Goal: Information Seeking & Learning: Compare options

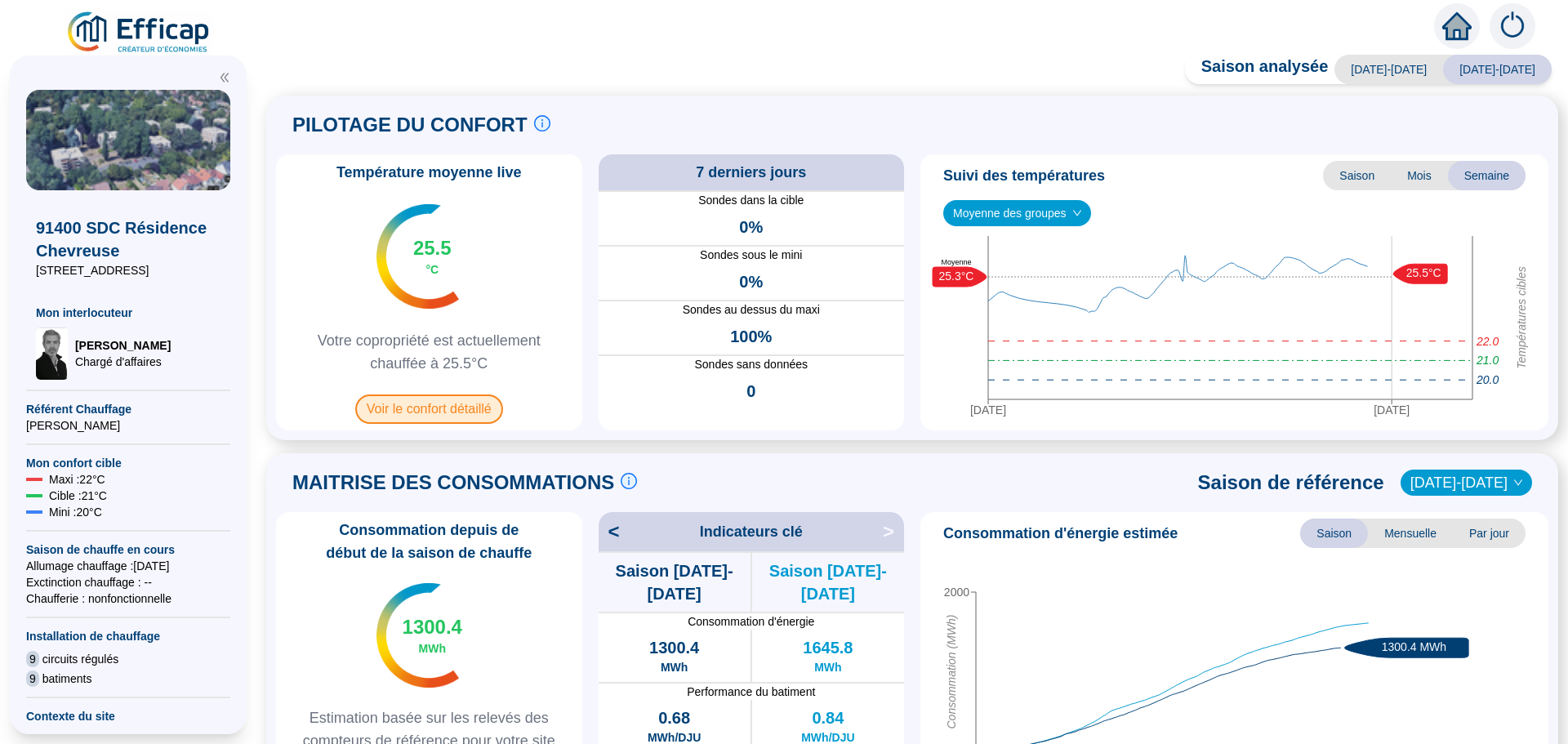
click at [434, 413] on span "Voir le confort détaillé" at bounding box center [429, 409] width 148 height 29
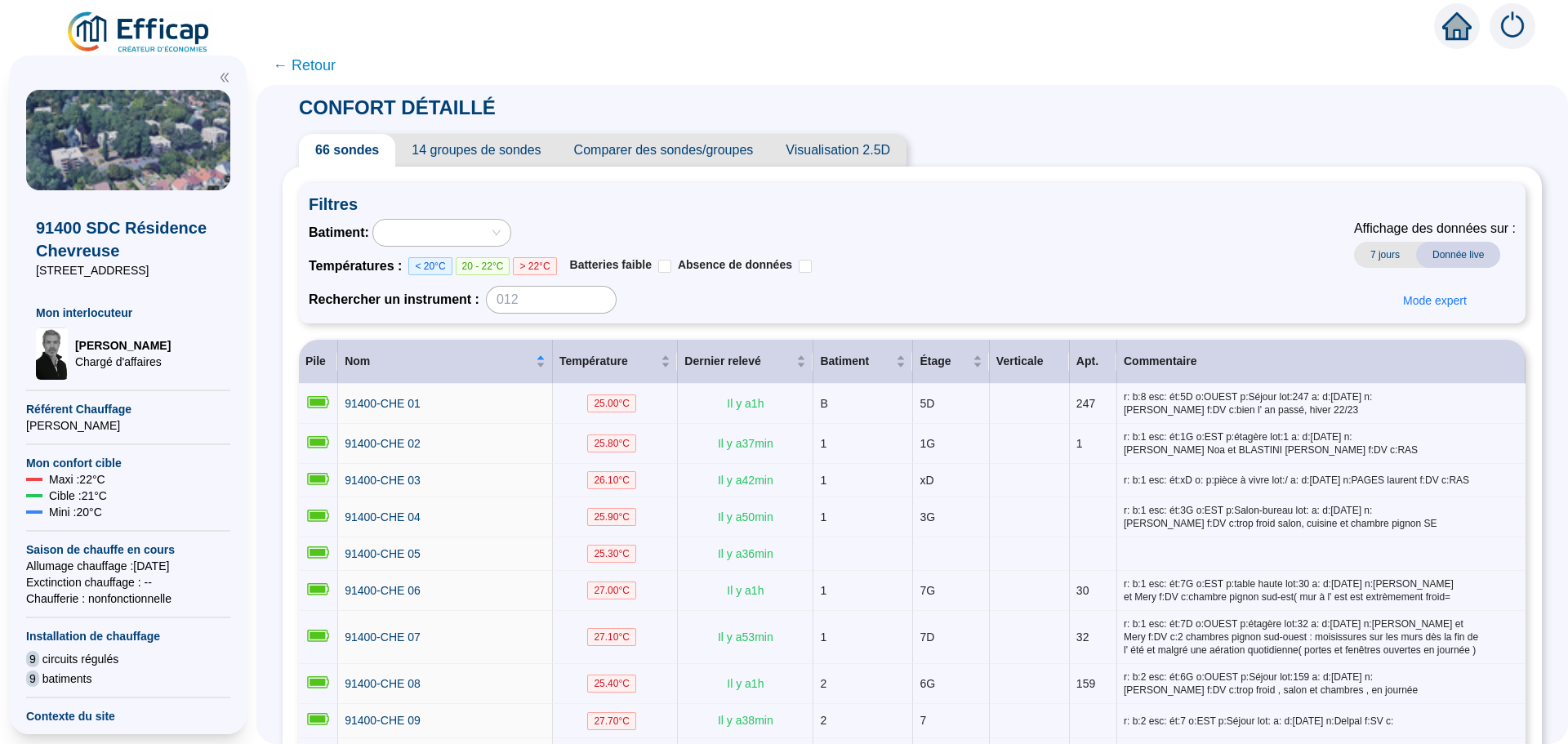
click at [669, 160] on span "Comparer des sondes/groupes" at bounding box center [664, 150] width 212 height 33
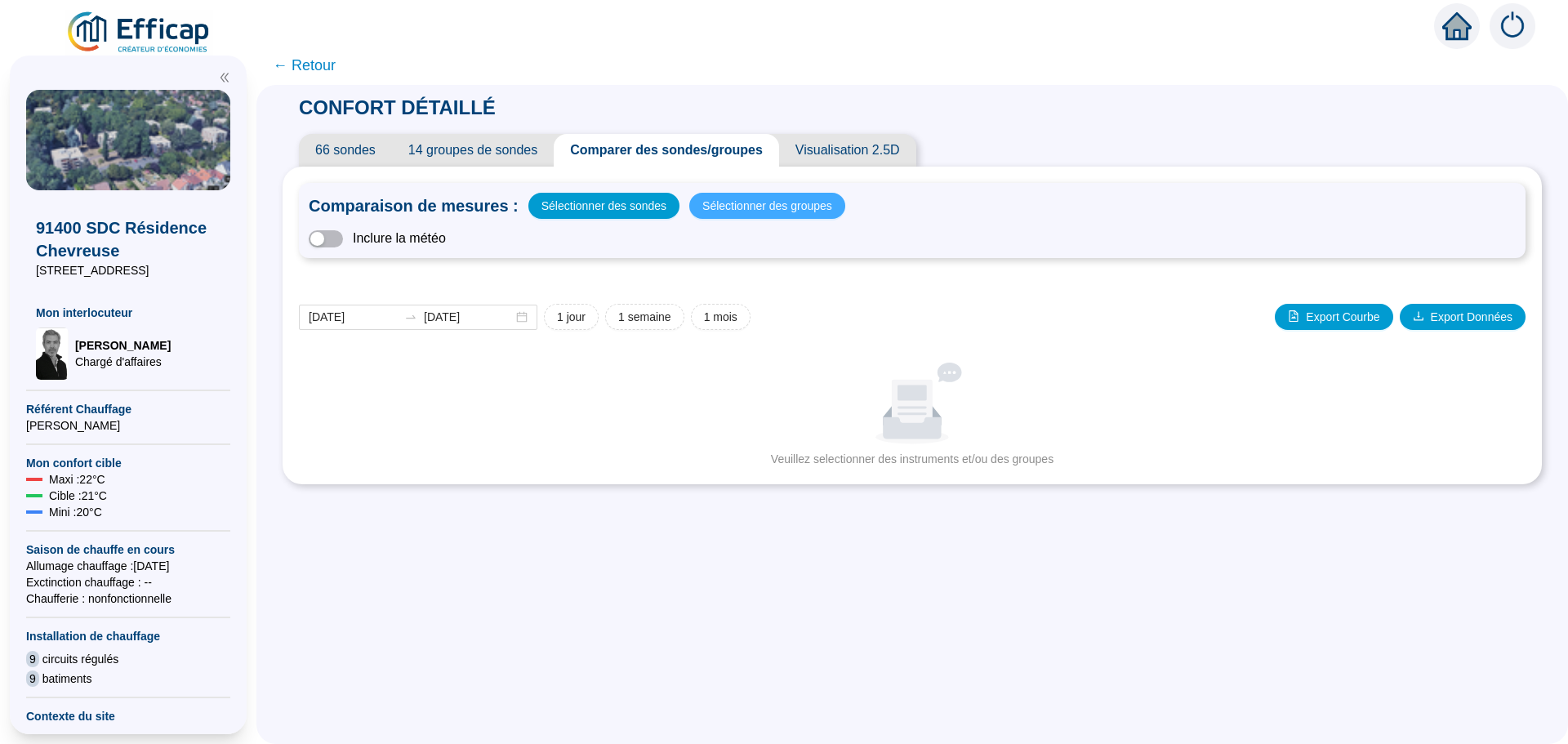
click at [737, 203] on span "Sélectionner des groupes" at bounding box center [768, 206] width 130 height 23
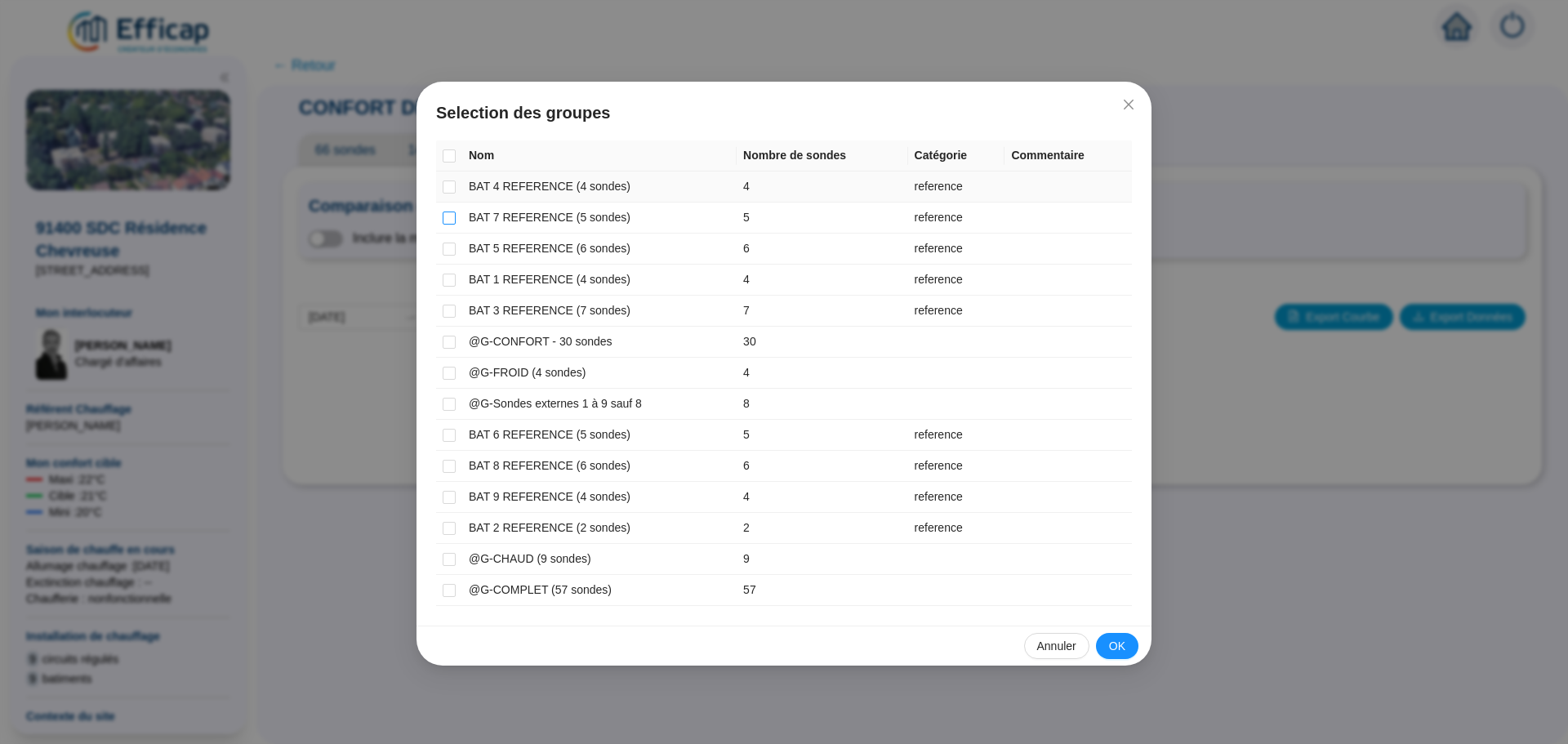
drag, startPoint x: 452, startPoint y: 187, endPoint x: 452, endPoint y: 225, distance: 38.0
click at [452, 189] on input "checkbox" at bounding box center [449, 187] width 13 height 13
checkbox input "true"
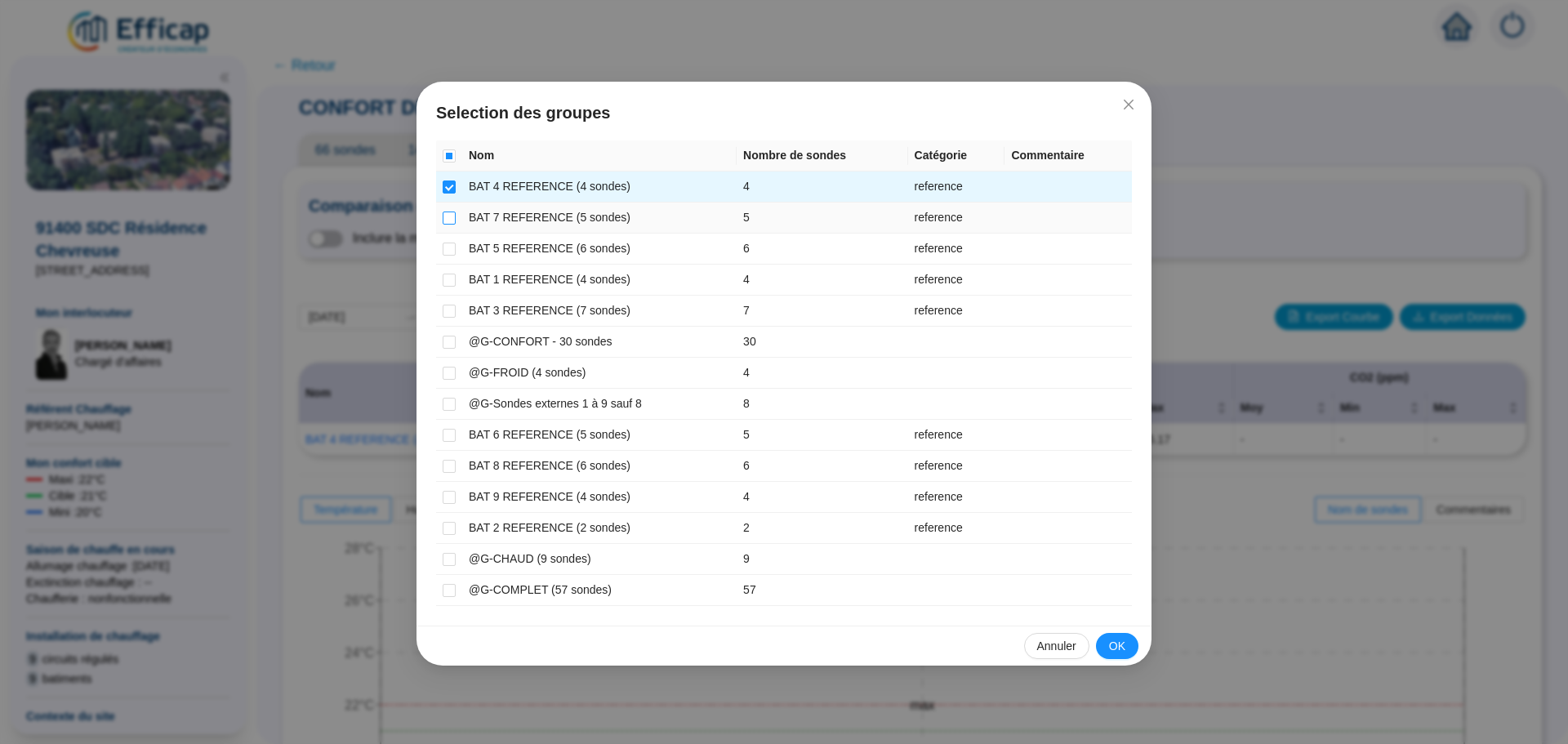
click at [452, 225] on td at bounding box center [449, 218] width 27 height 31
click at [449, 215] on input "checkbox" at bounding box center [449, 218] width 13 height 13
checkbox input "true"
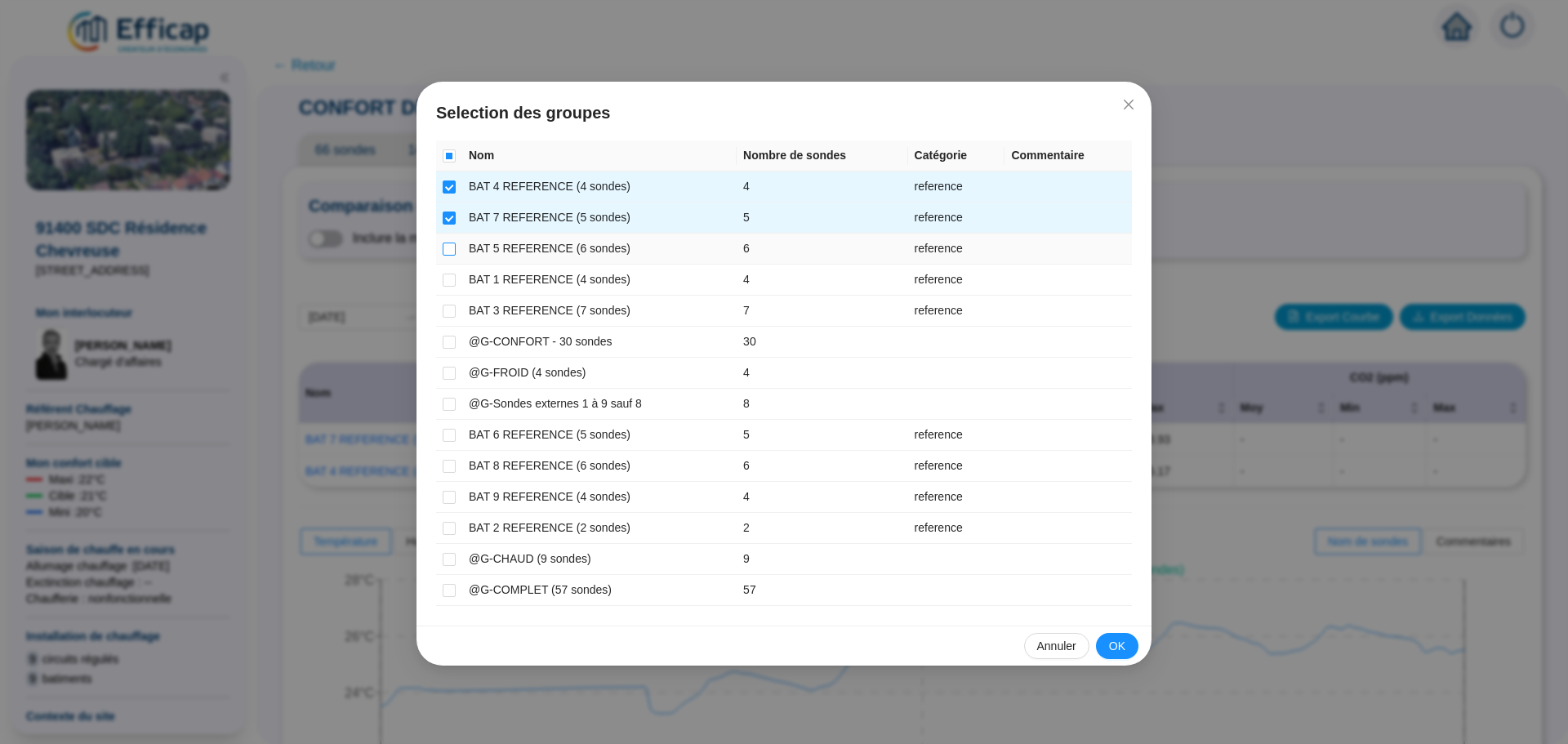
click at [449, 247] on input "checkbox" at bounding box center [449, 249] width 13 height 13
checkbox input "true"
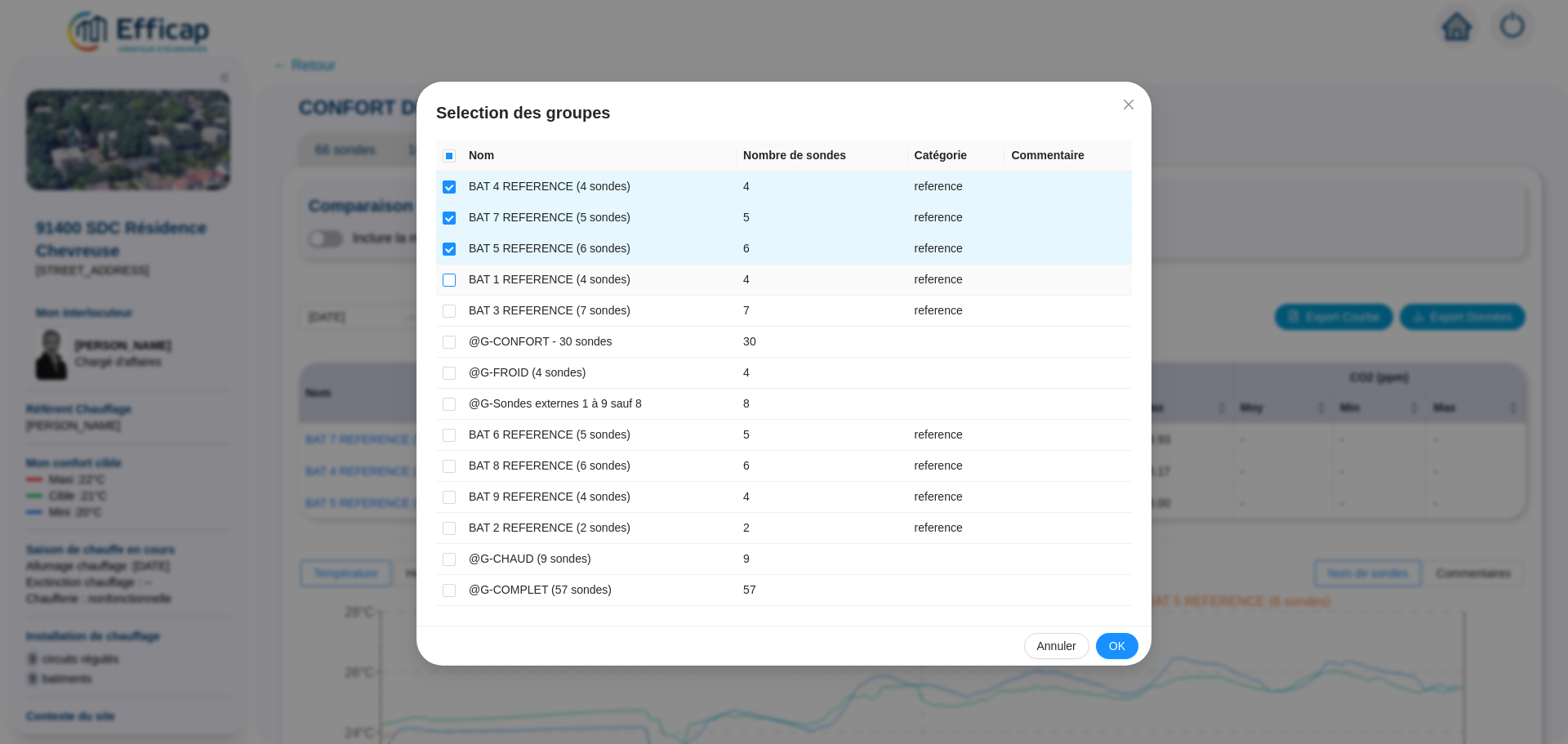
click at [452, 281] on input "checkbox" at bounding box center [449, 279] width 13 height 13
checkbox input "true"
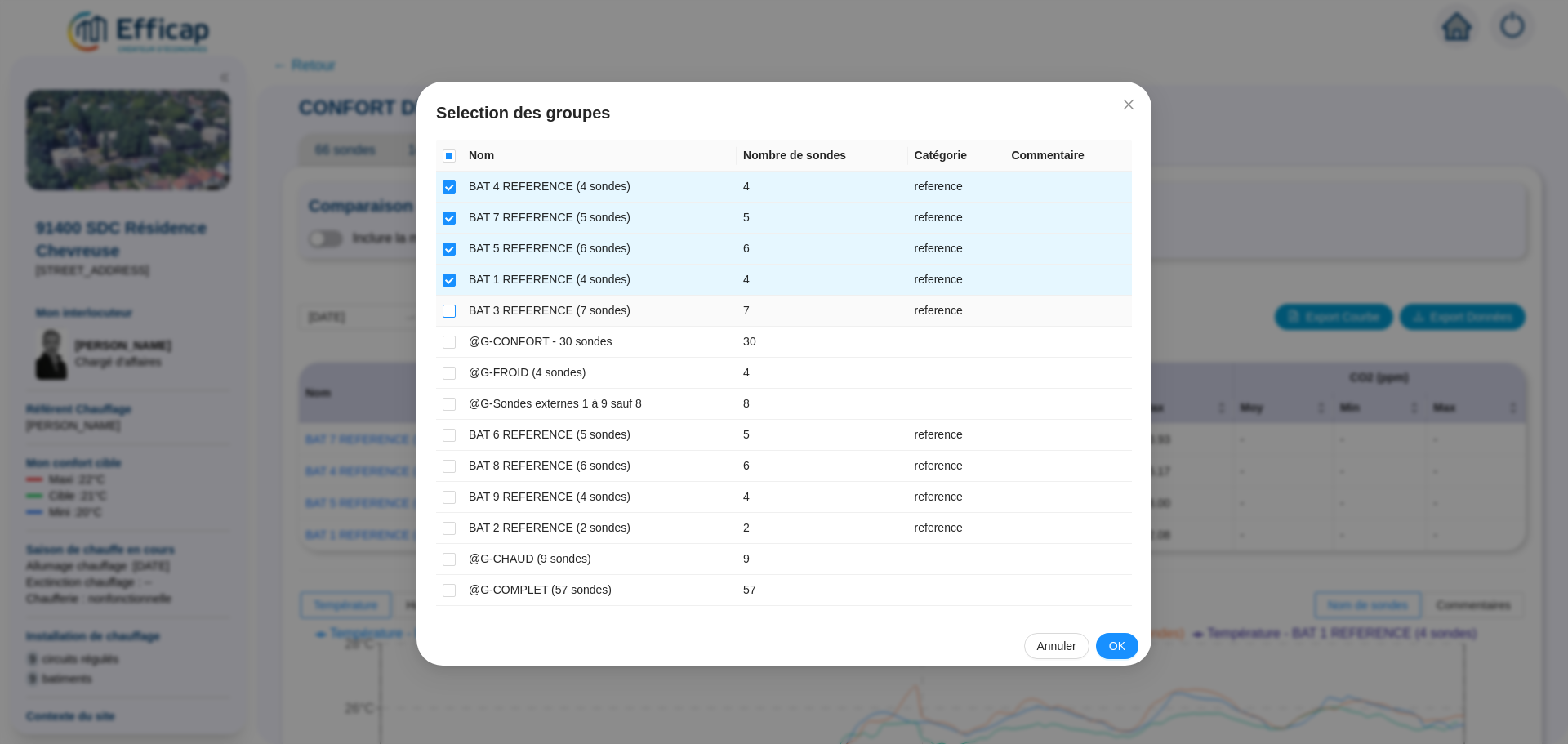
click at [451, 307] on input "checkbox" at bounding box center [449, 311] width 13 height 13
checkbox input "true"
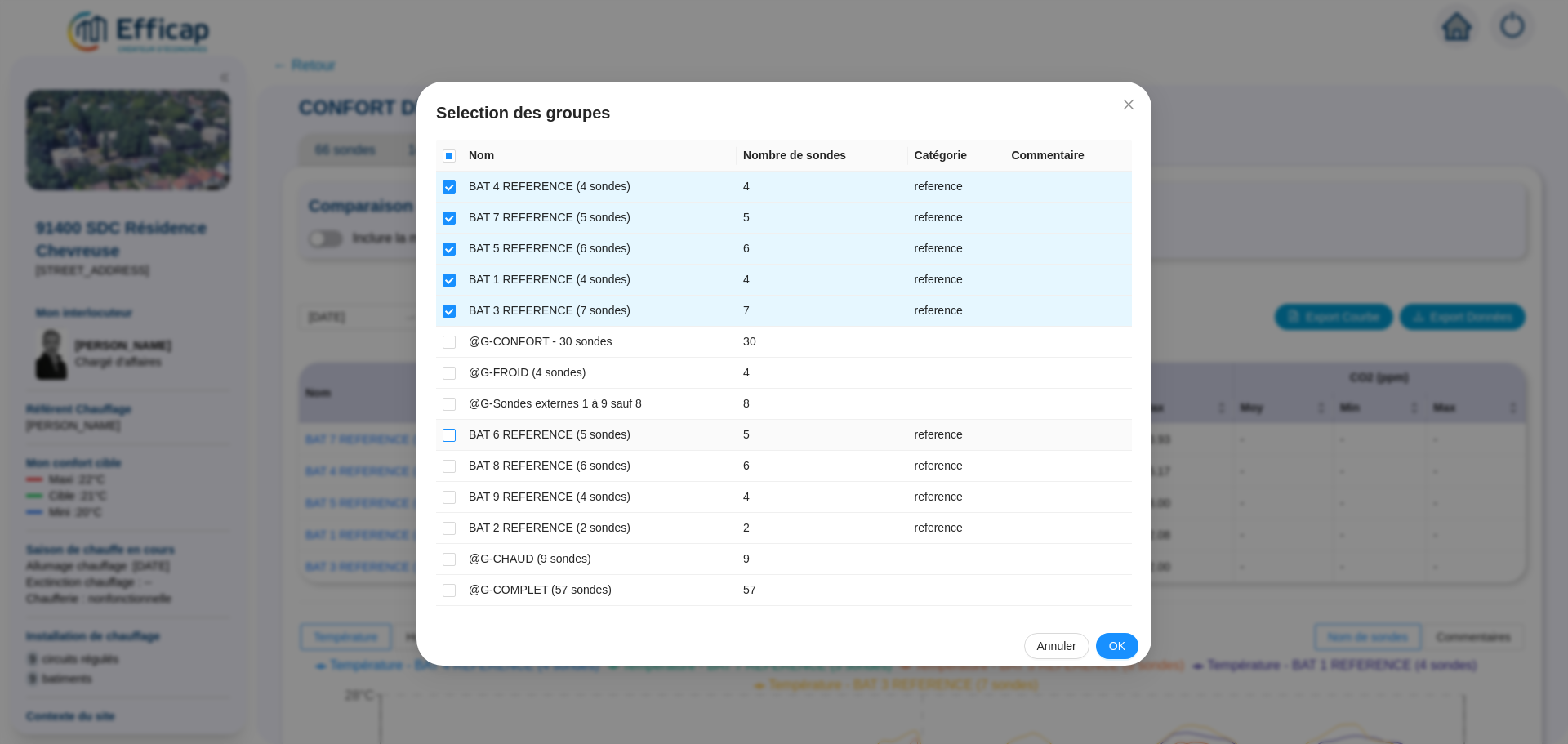
click at [446, 434] on input "checkbox" at bounding box center [449, 435] width 13 height 13
checkbox input "true"
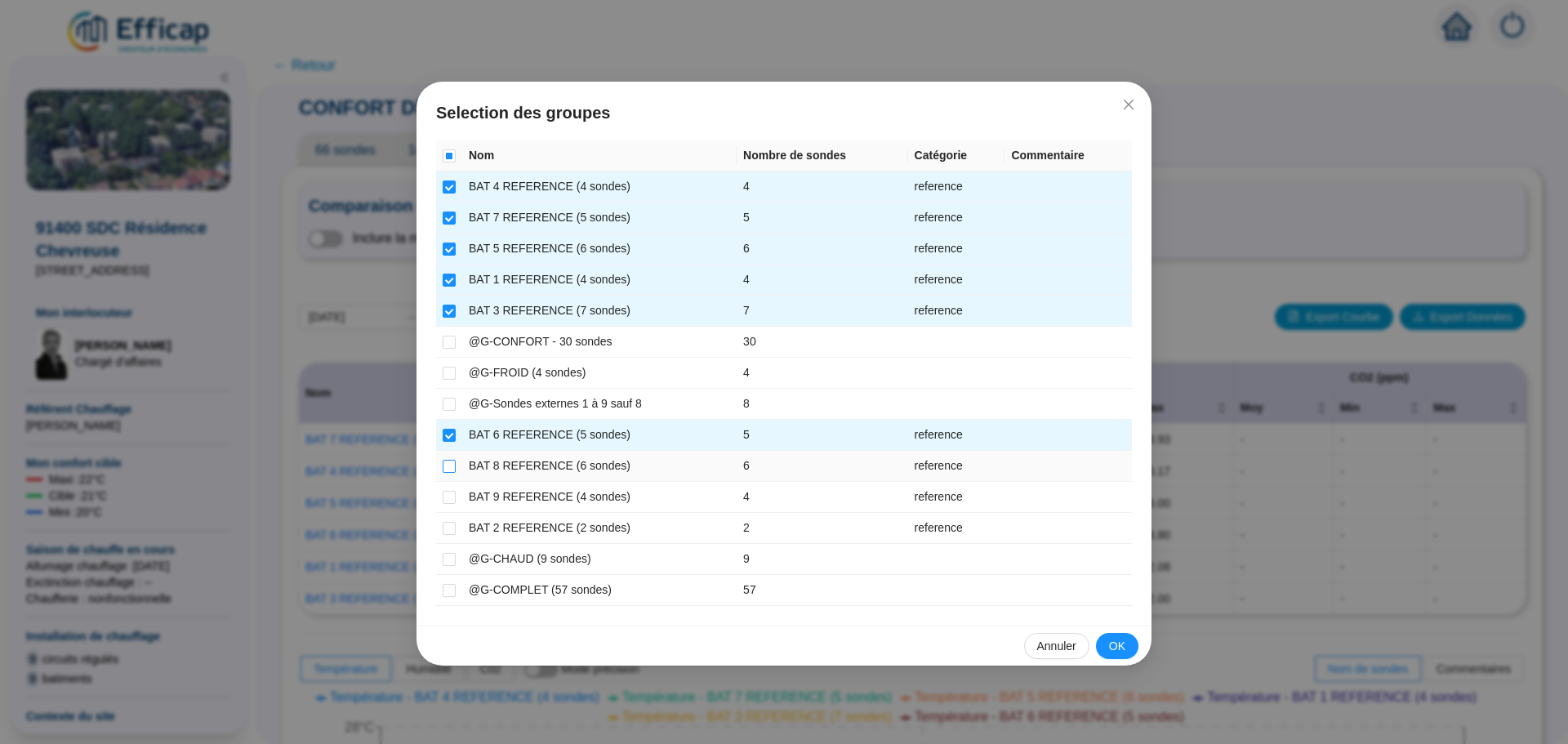
click at [448, 462] on input "checkbox" at bounding box center [449, 466] width 13 height 13
checkbox input "true"
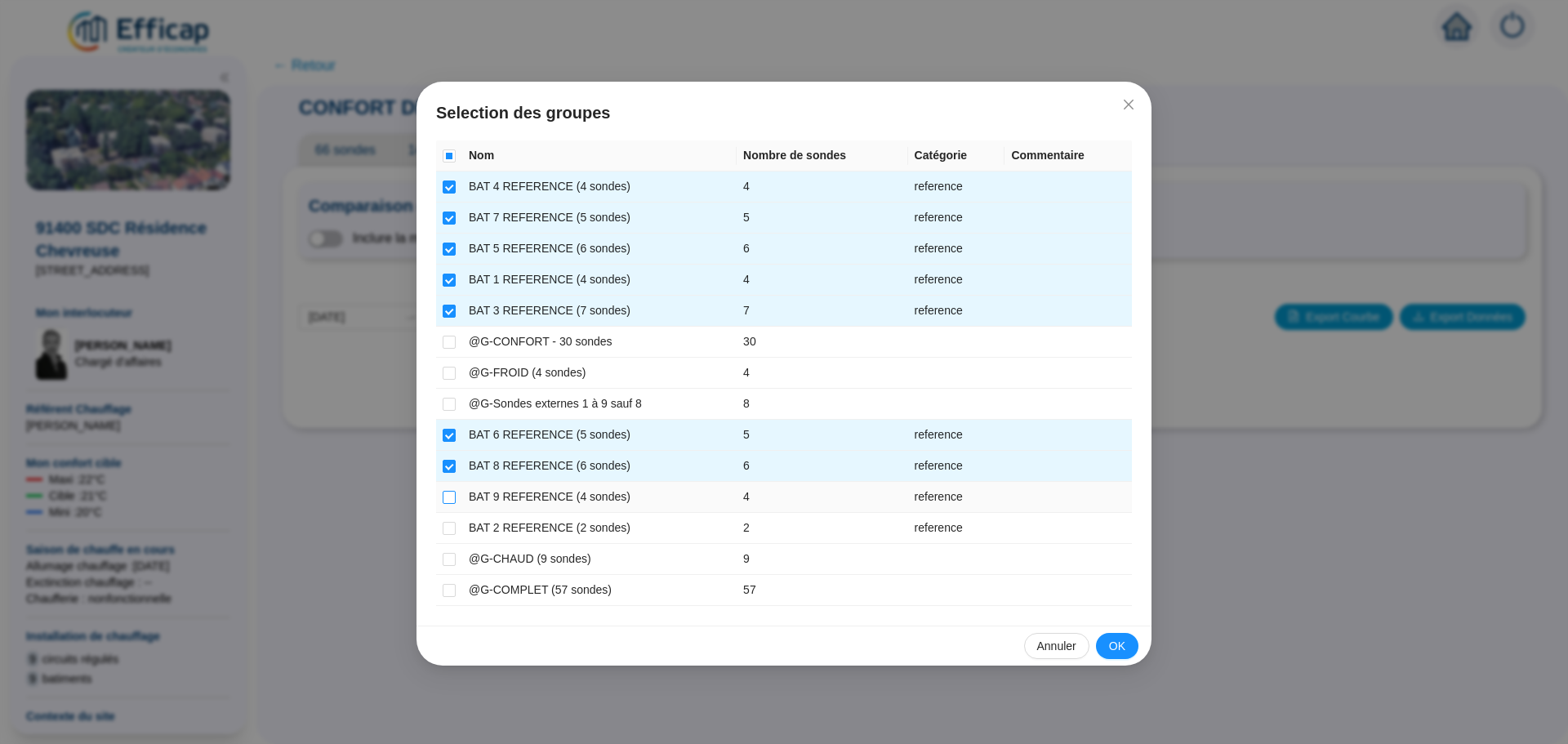
click at [450, 491] on input "checkbox" at bounding box center [449, 497] width 13 height 13
checkbox input "true"
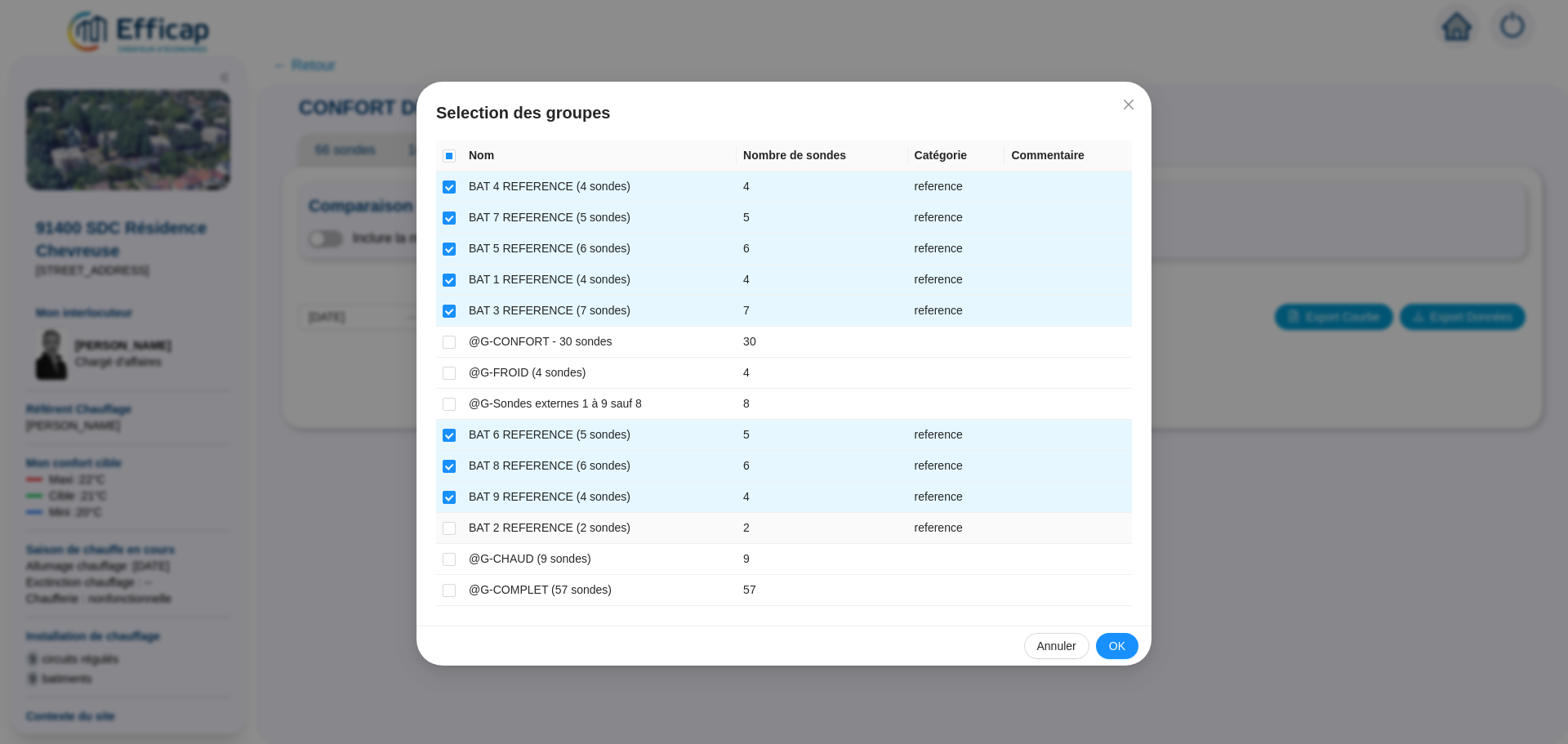
drag, startPoint x: 451, startPoint y: 531, endPoint x: 481, endPoint y: 538, distance: 30.8
click at [451, 531] on input "checkbox" at bounding box center [449, 528] width 13 height 13
checkbox input "true"
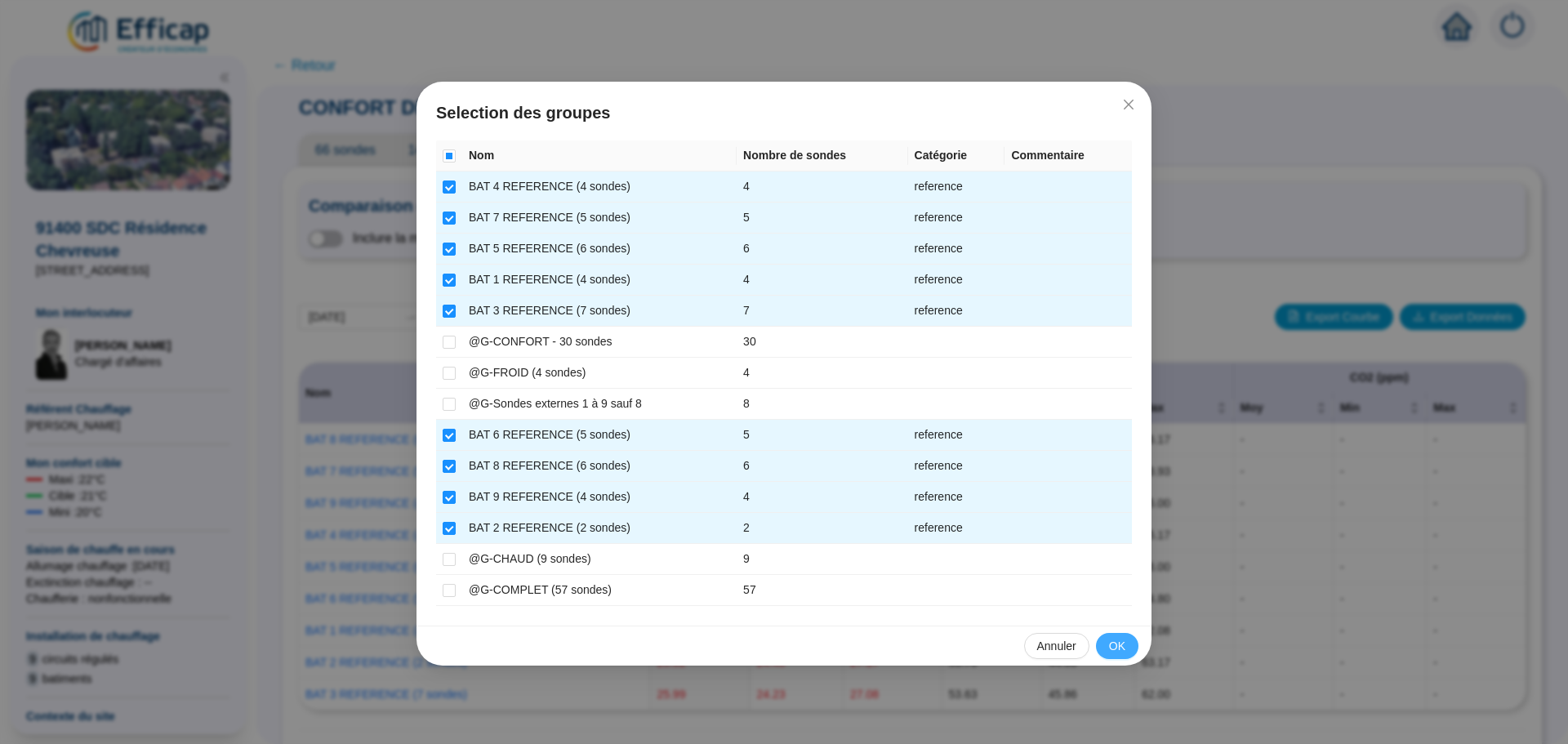
click at [1113, 655] on span "OK" at bounding box center [1116, 646] width 16 height 17
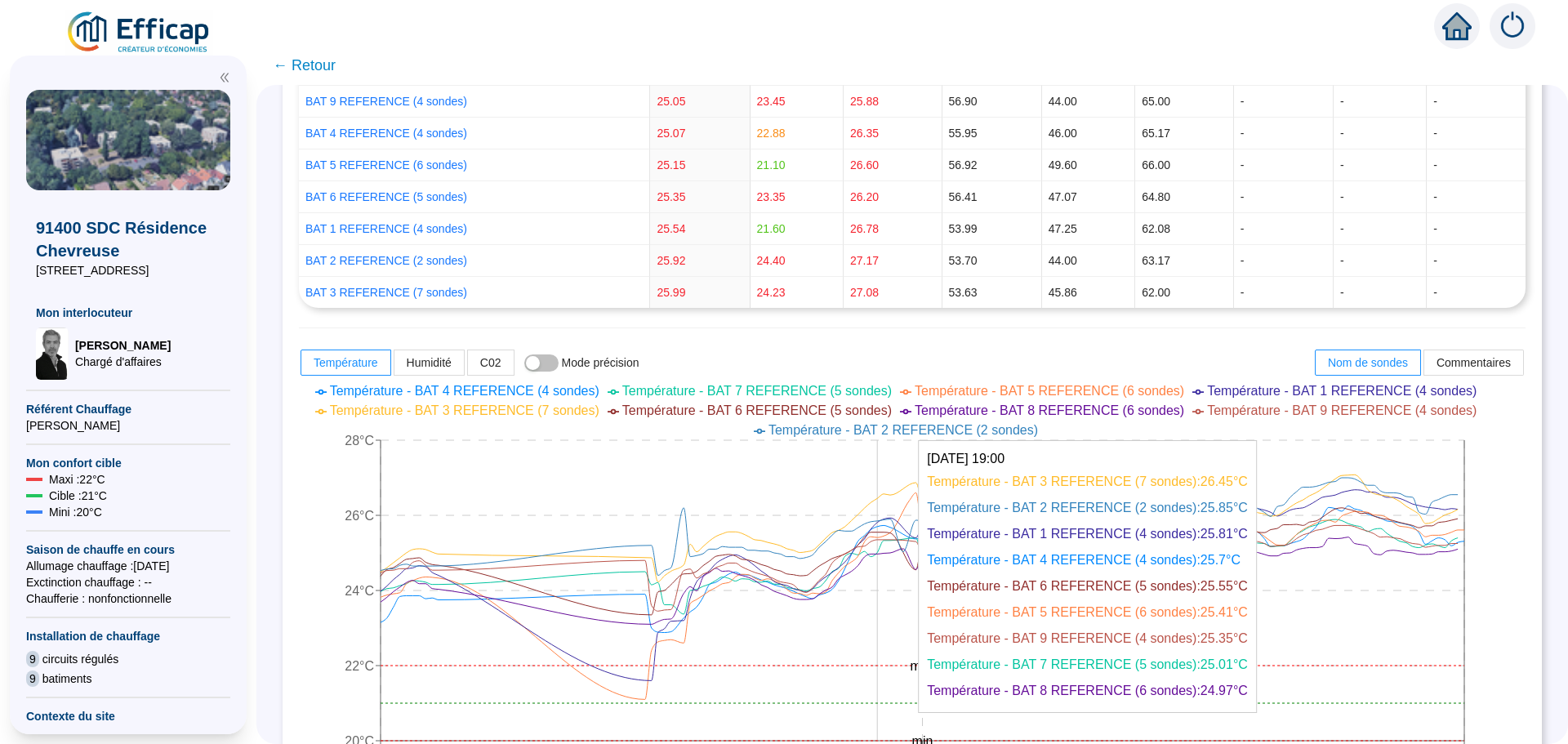
scroll to position [409, 0]
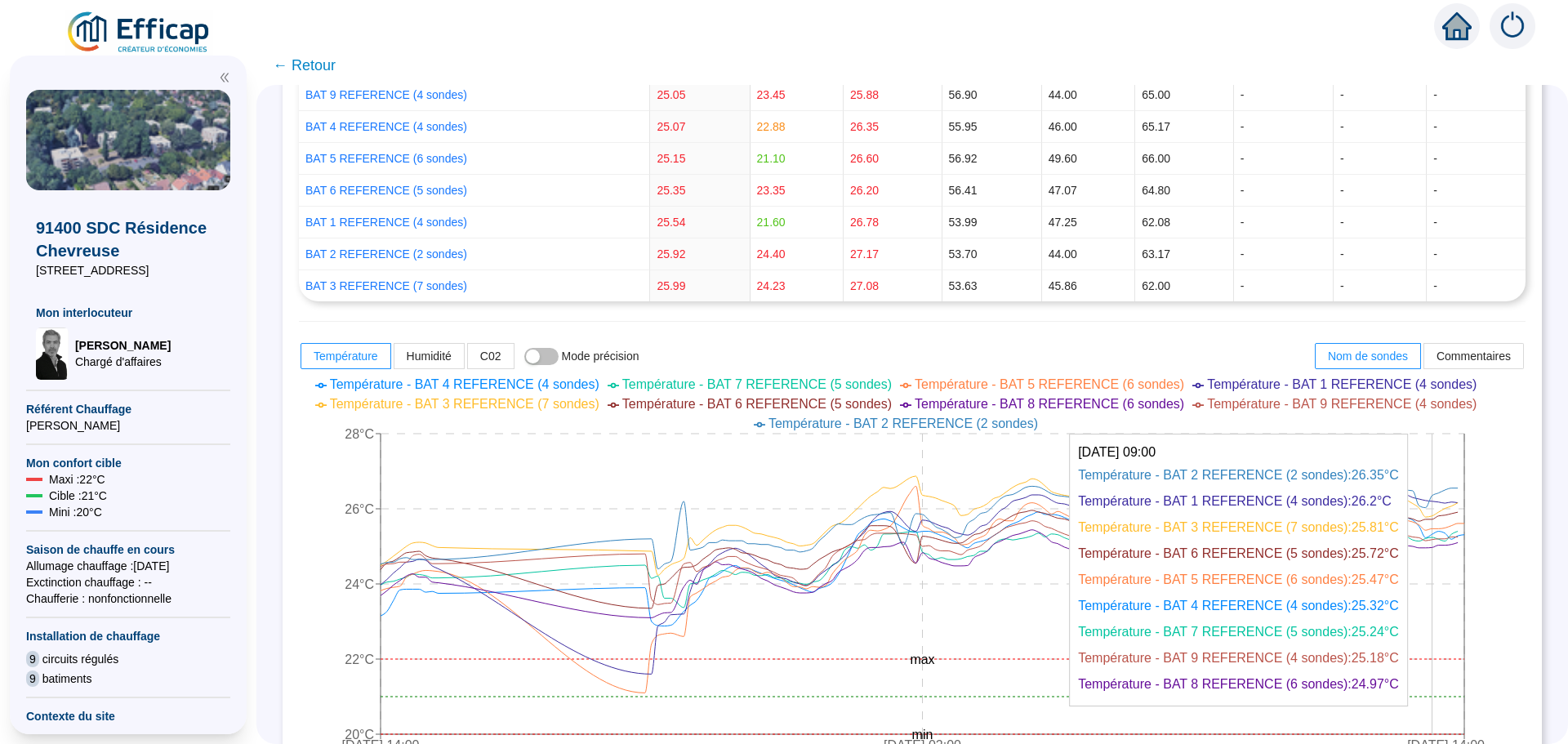
click at [1443, 452] on icon "[DATE] 14:00 [DATE] 02:00 [DATE] 14:00 20°C 22°C 24°C 26°C 28°C min max" at bounding box center [900, 567] width 1202 height 393
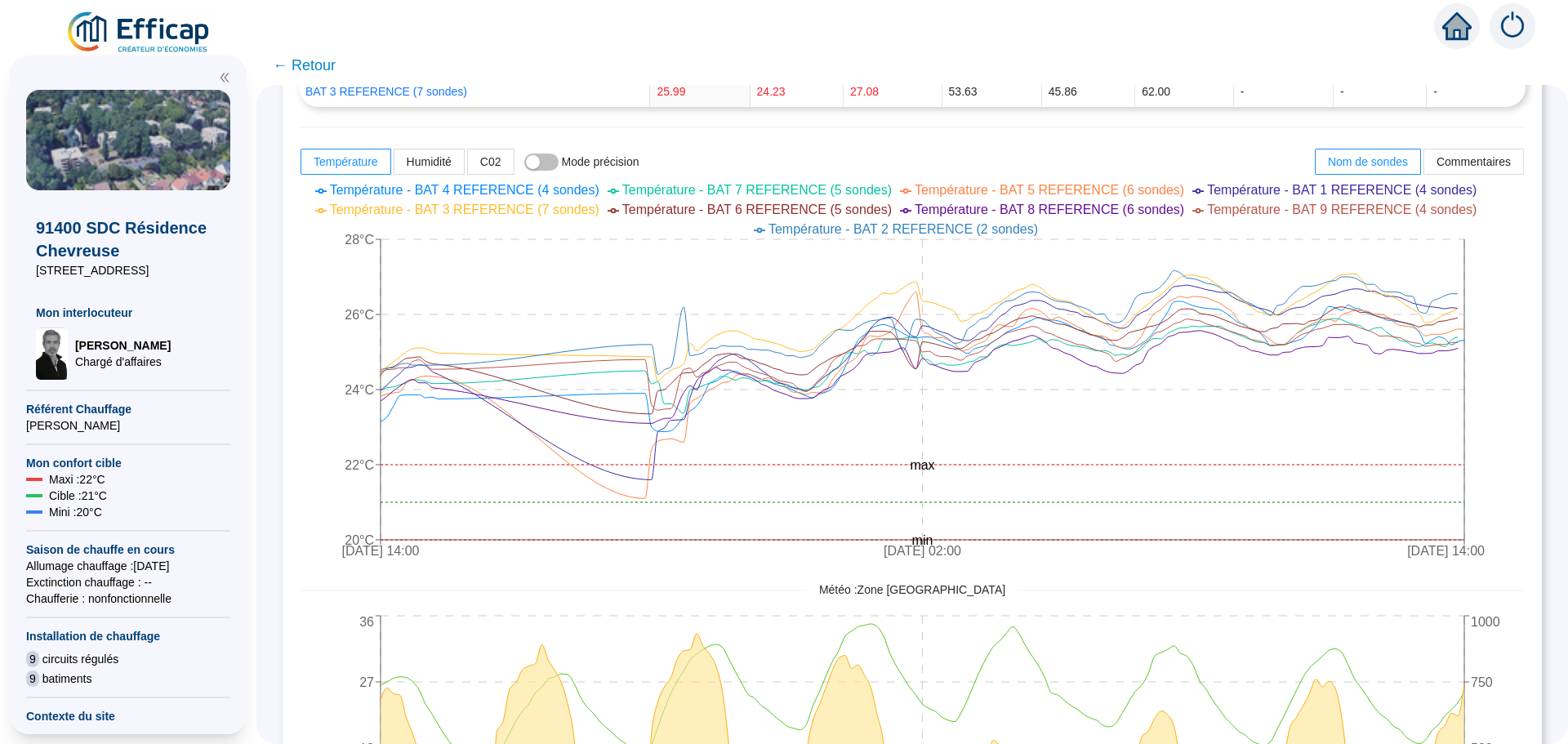
scroll to position [613, 0]
